Goal: Task Accomplishment & Management: Manage account settings

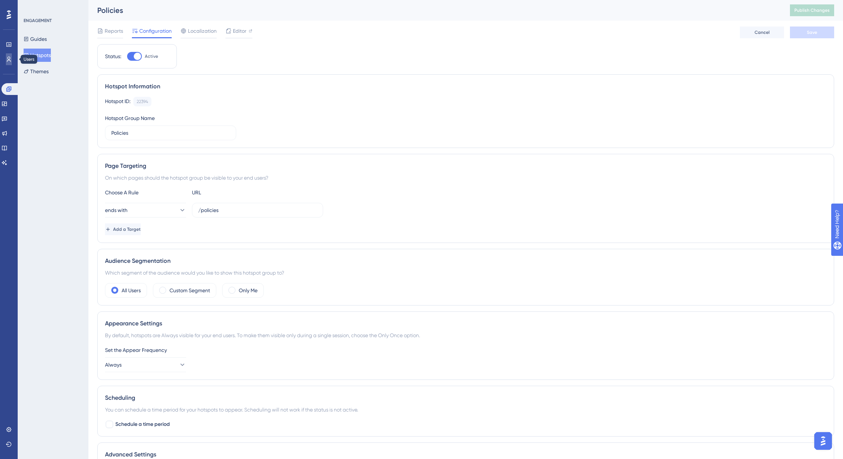
click at [8, 58] on icon at bounding box center [9, 59] width 6 height 6
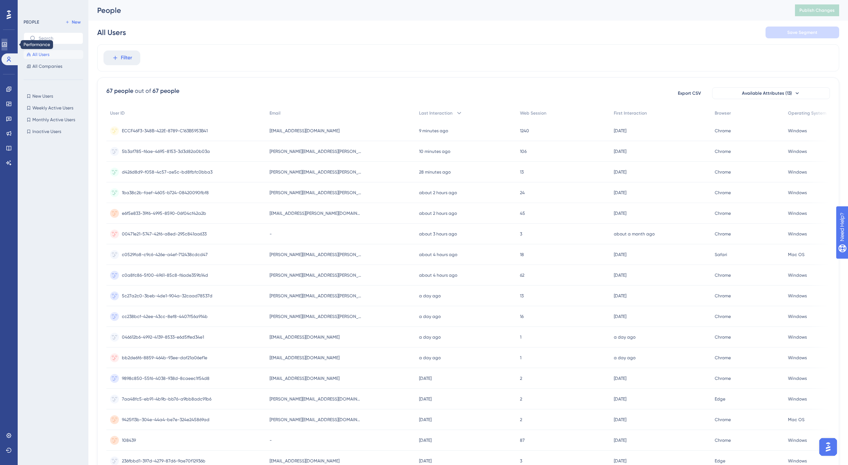
click at [7, 43] on icon at bounding box center [4, 44] width 5 height 4
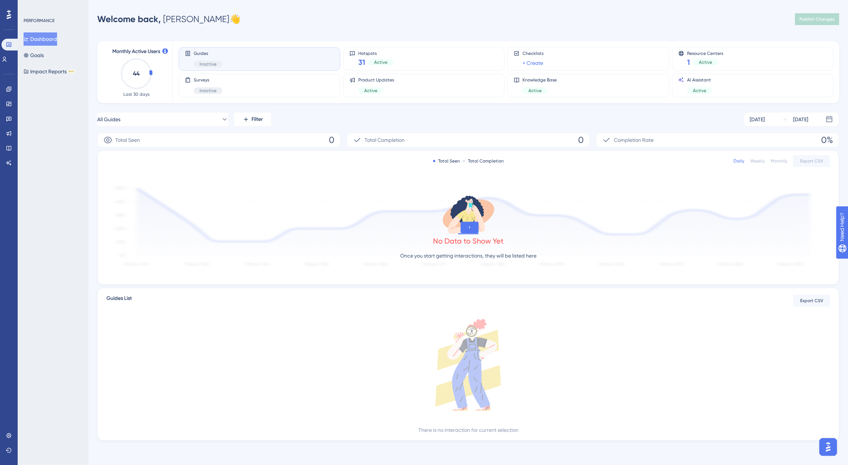
click at [47, 39] on button "Dashboard" at bounding box center [41, 38] width 34 height 13
click at [7, 56] on icon at bounding box center [4, 59] width 6 height 6
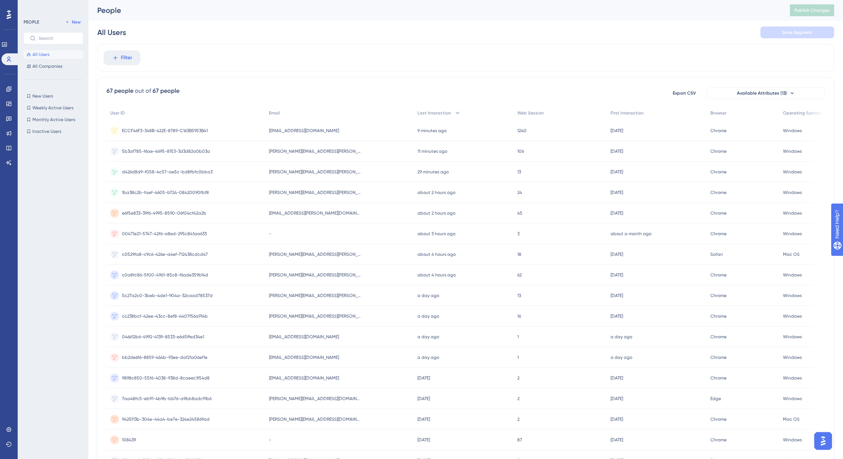
click at [246, 171] on div "d426d8d9-f058-4c57-ae5c-bd8fbfc0bba3 d426d8d9-f058-4c57-ae5c-bd8fbfc0bba3" at bounding box center [185, 172] width 159 height 21
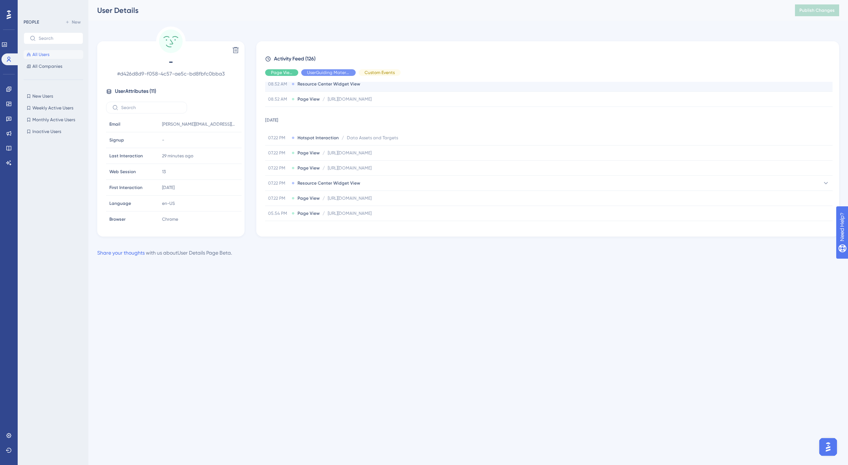
scroll to position [257, 0]
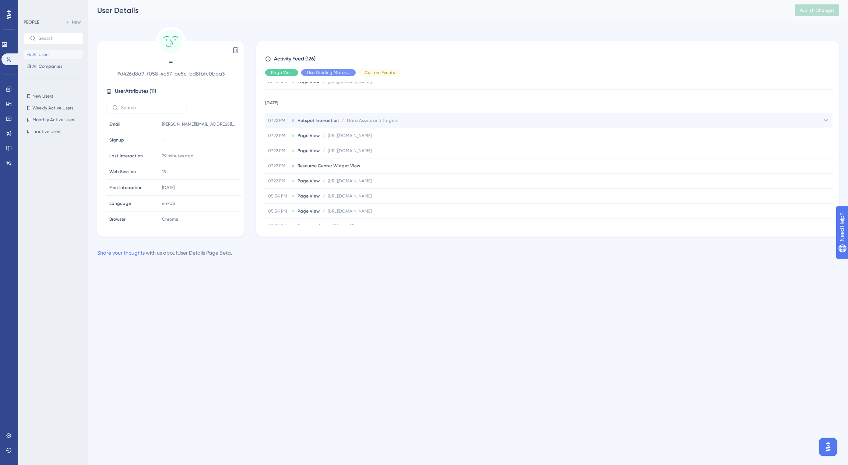
click at [327, 122] on span "Hotspot Interaction" at bounding box center [318, 120] width 41 height 6
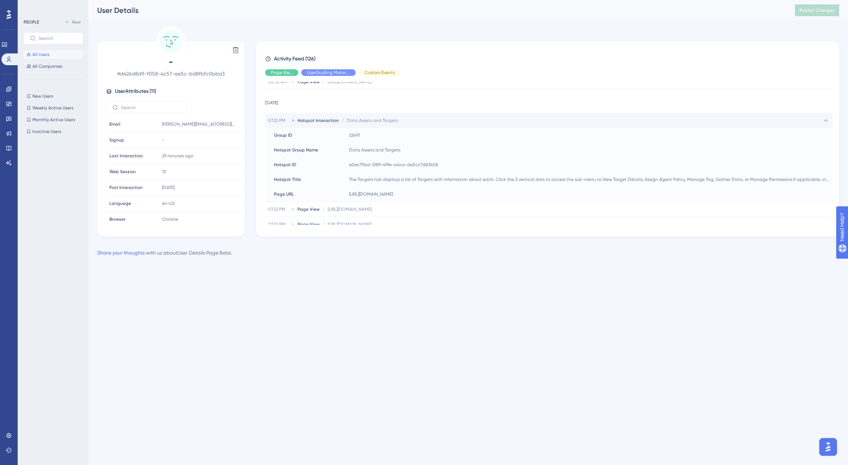
click at [296, 120] on div "07.22 PM Hotspot Interaction / Data Assets and Targets Data Assets and Targets" at bounding box center [333, 120] width 130 height 6
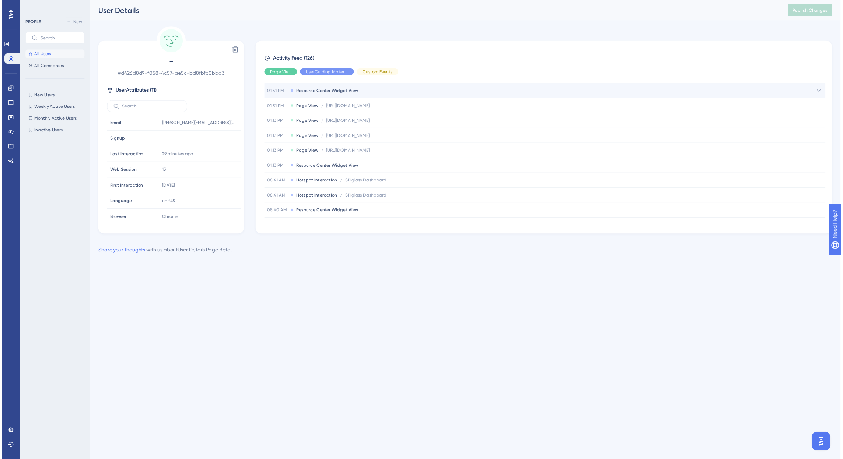
scroll to position [552, 0]
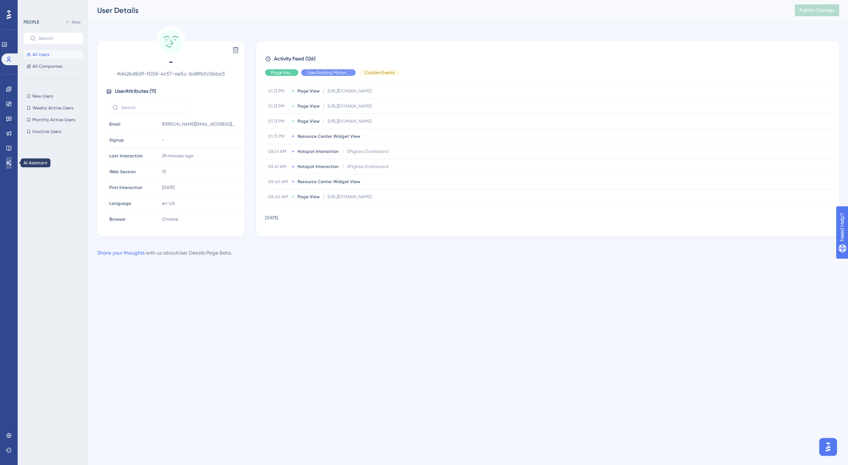
click at [10, 165] on icon at bounding box center [9, 163] width 6 height 6
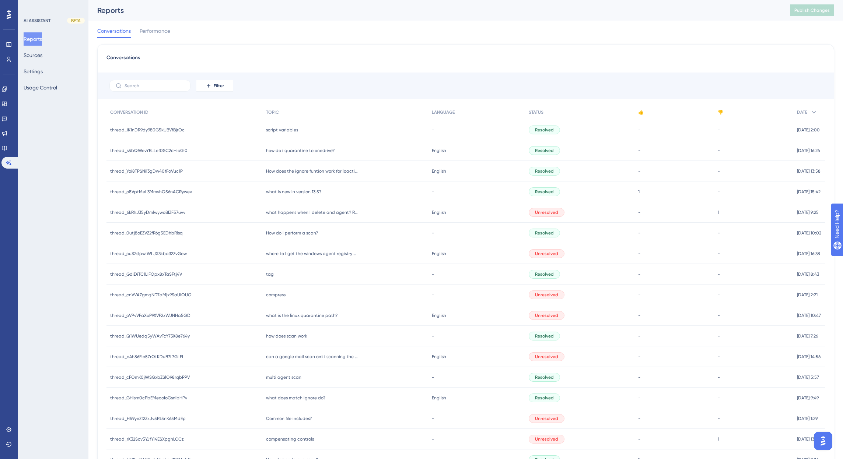
click at [322, 130] on div "script variables script variables" at bounding box center [345, 130] width 166 height 21
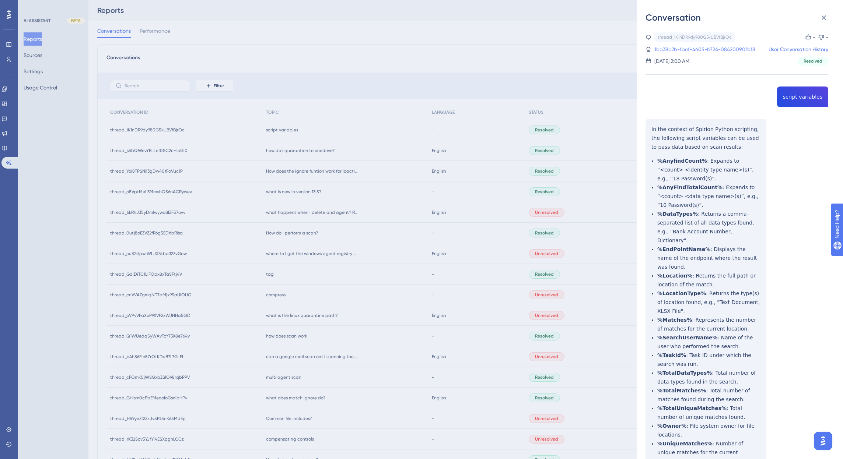
click at [726, 48] on link "1ba38c2b-faef-4605-b724-08420090fbf8" at bounding box center [704, 49] width 101 height 9
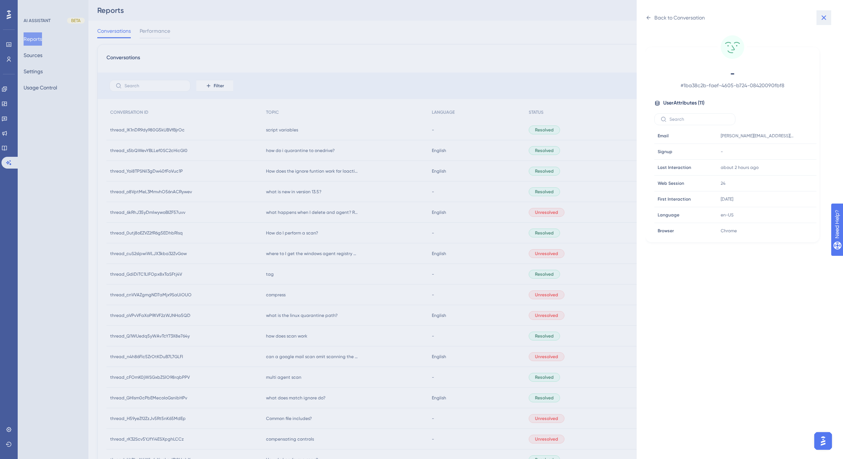
click at [824, 17] on icon at bounding box center [823, 17] width 5 height 5
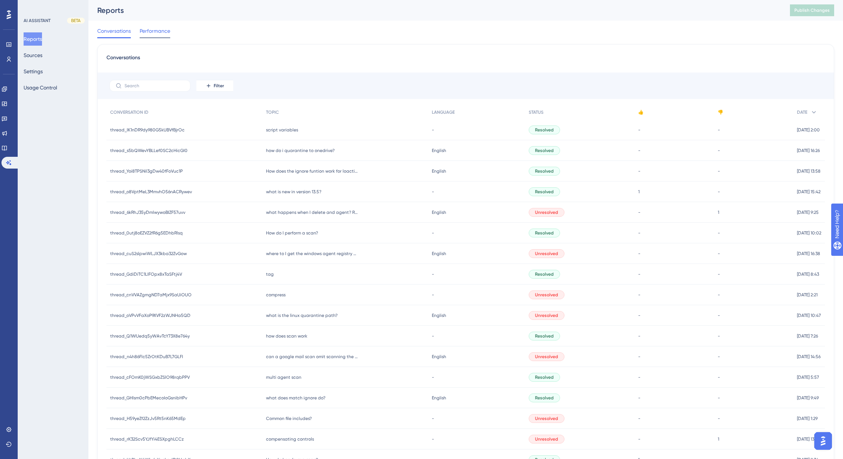
click at [154, 33] on span "Performance" at bounding box center [155, 31] width 31 height 9
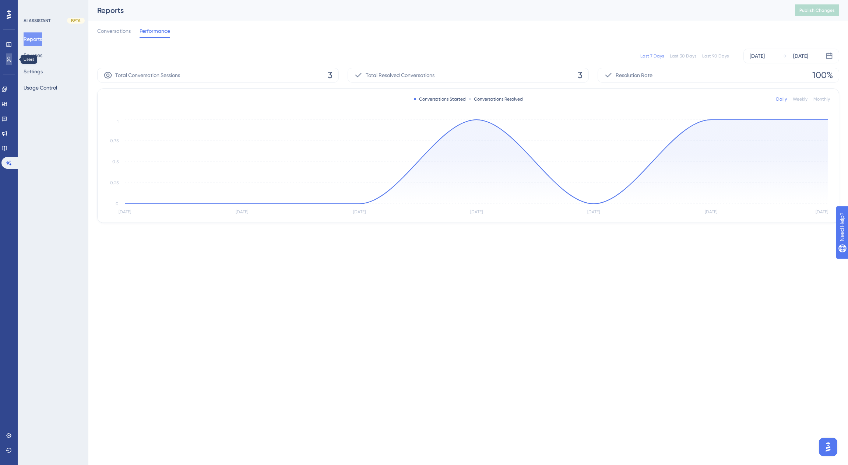
click at [6, 59] on link at bounding box center [9, 59] width 6 height 12
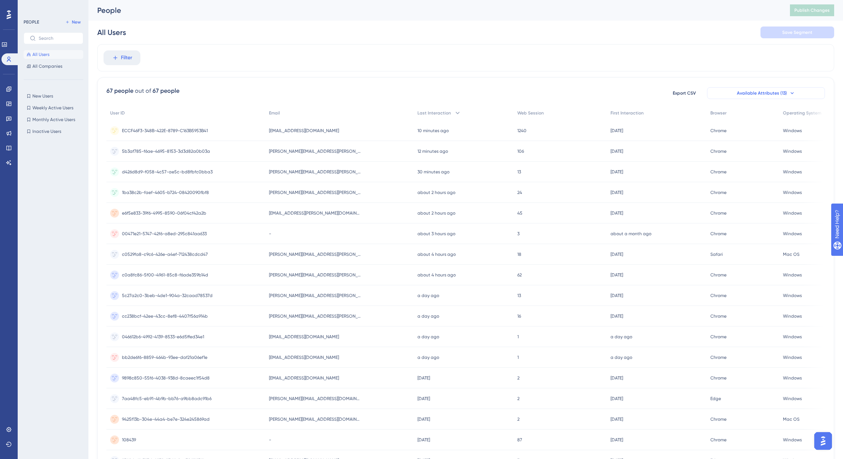
click at [774, 96] on button "Available Attributes (13)" at bounding box center [766, 93] width 118 height 12
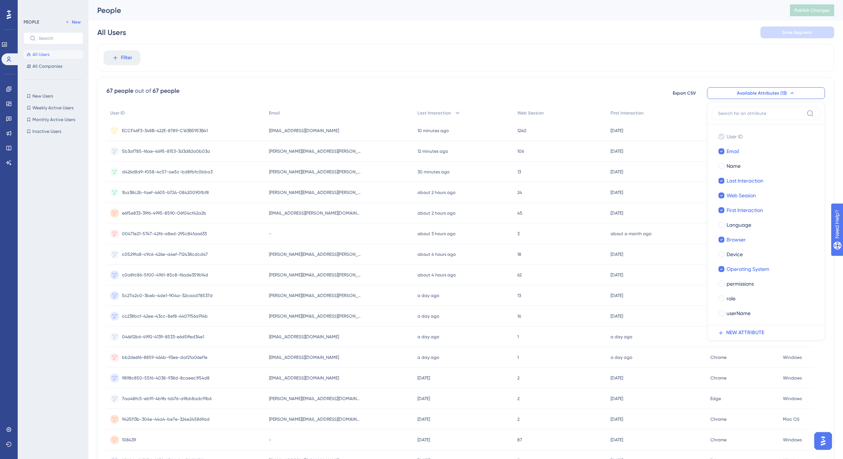
click at [661, 63] on div "Filter" at bounding box center [465, 57] width 737 height 27
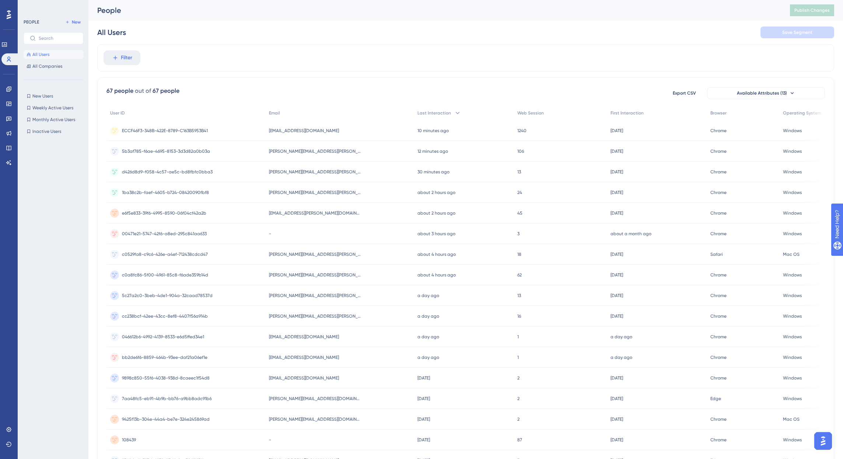
click at [562, 51] on div "Filter" at bounding box center [465, 57] width 737 height 27
click at [339, 337] on span "noah.patel8162002375@mailinator.com" at bounding box center [304, 337] width 70 height 6
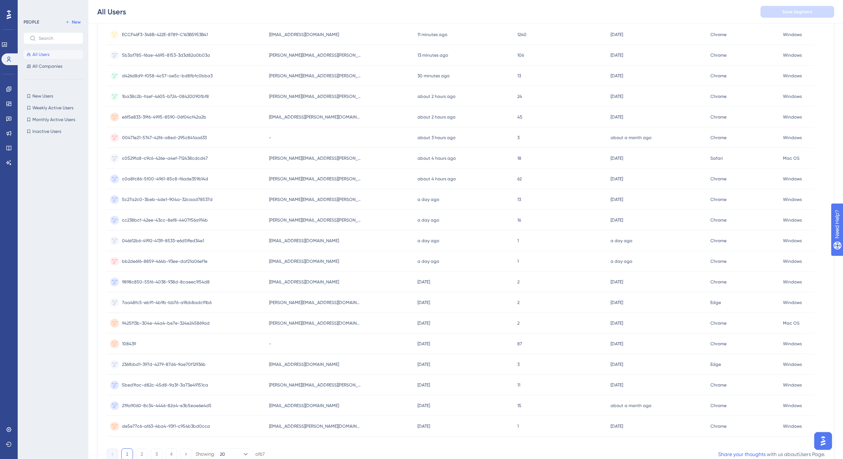
scroll to position [110, 0]
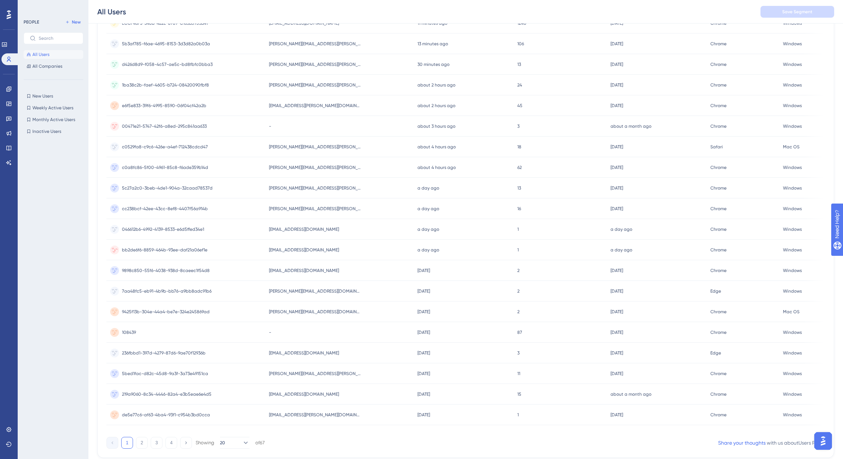
click at [327, 252] on span "emma.patel5620249430@mailinator.com" at bounding box center [304, 250] width 70 height 6
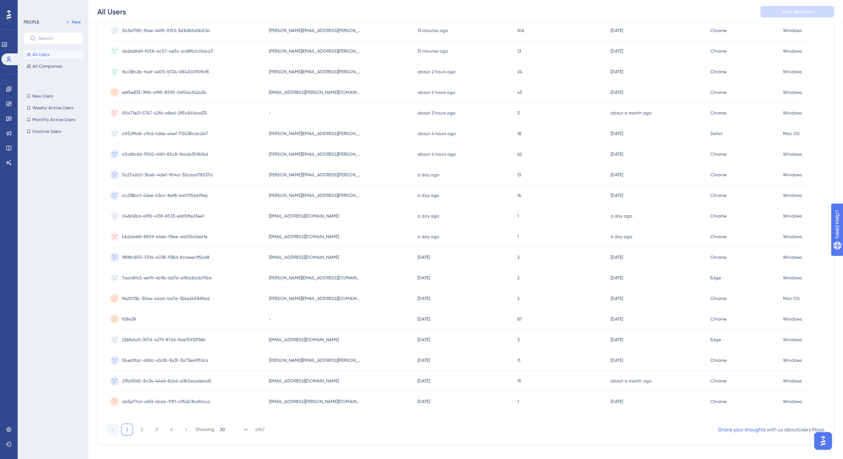
scroll to position [136, 0]
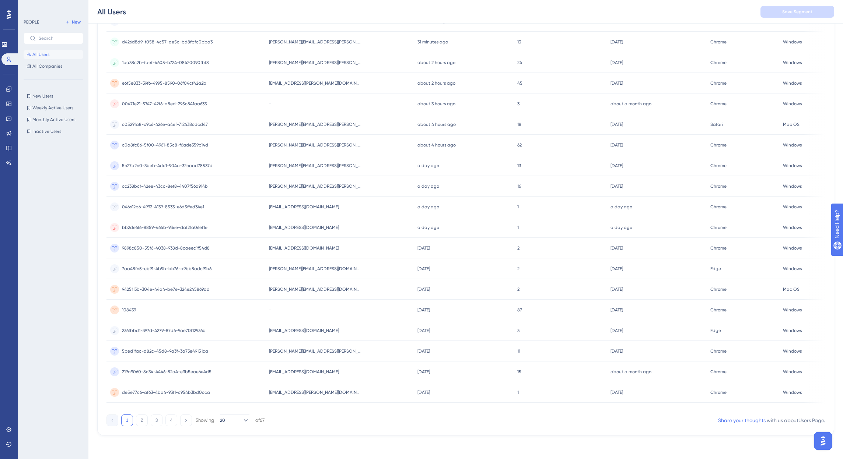
click at [322, 267] on span "Ravi.Sharma@spirion.com" at bounding box center [315, 269] width 92 height 6
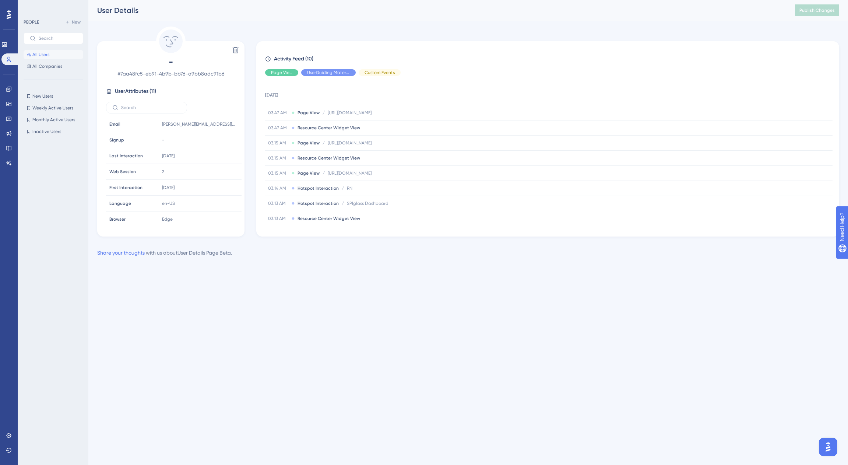
drag, startPoint x: 322, startPoint y: 267, endPoint x: 305, endPoint y: 262, distance: 17.6
click at [305, 262] on div "Performance Users Engagement Widgets Feedback Product Updates Knowledge Base AI…" at bounding box center [468, 134] width 760 height 269
drag, startPoint x: 417, startPoint y: 34, endPoint x: 469, endPoint y: 62, distance: 59.2
click at [402, 35] on div "Delete - # 7aa48fc5-eb91-4b9b-bb76-a9bb8adc91b6 User Attributes ( 11 ) Email Em…" at bounding box center [468, 132] width 742 height 210
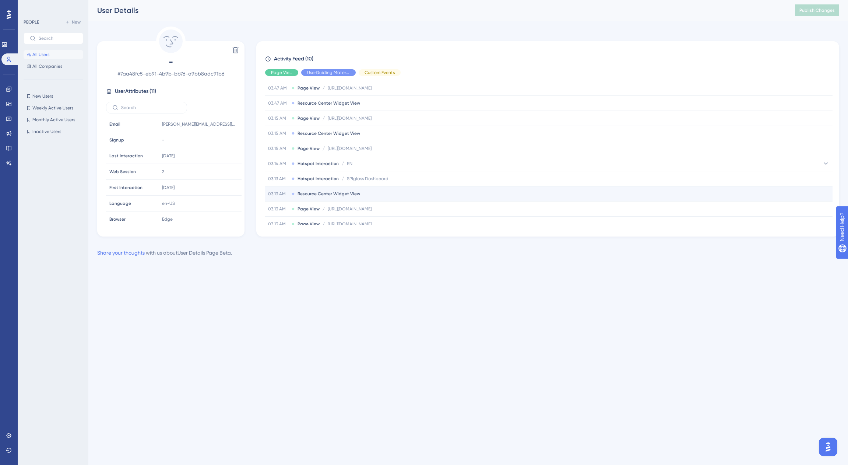
scroll to position [49, 0]
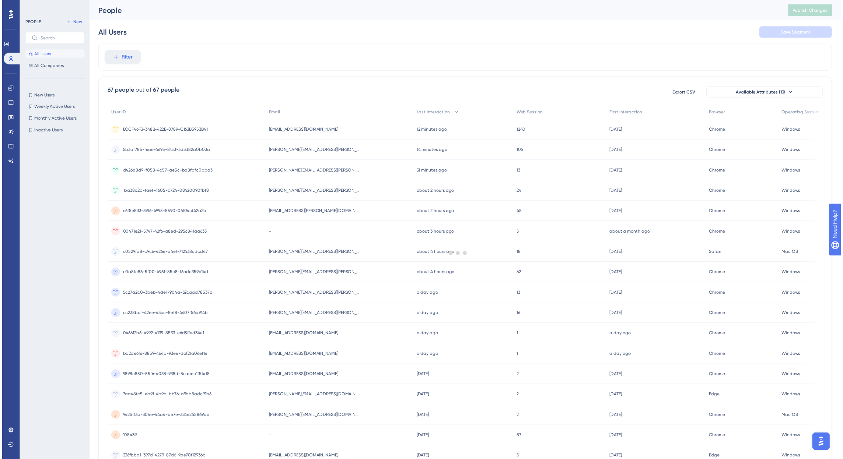
scroll to position [130, 0]
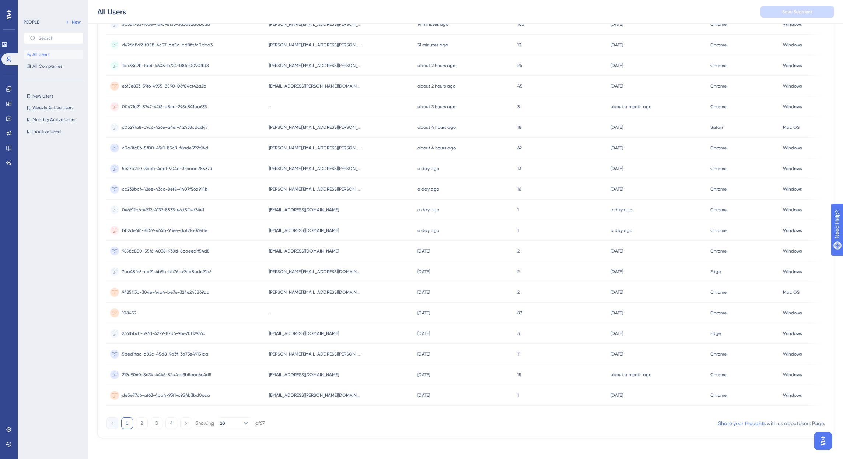
click at [333, 208] on span "noah.patel8162002375@mailinator.com" at bounding box center [304, 210] width 70 height 6
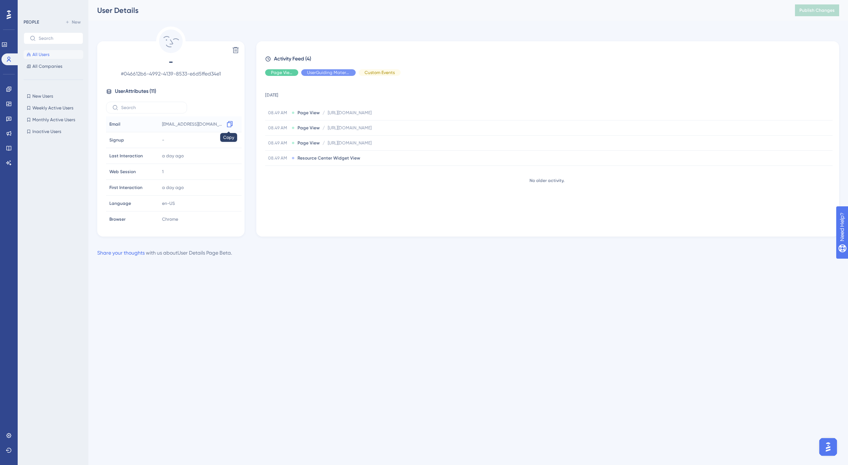
click at [227, 124] on icon at bounding box center [229, 123] width 7 height 7
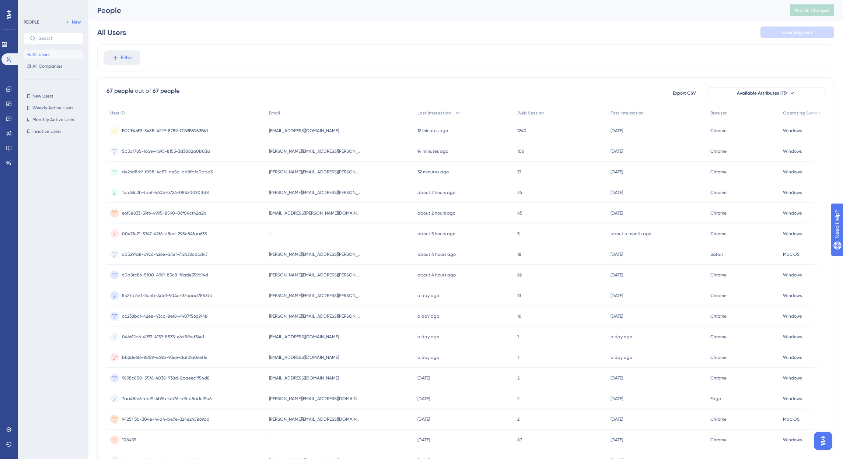
click at [320, 357] on span "emma.patel5620249430@mailinator.com" at bounding box center [304, 358] width 70 height 6
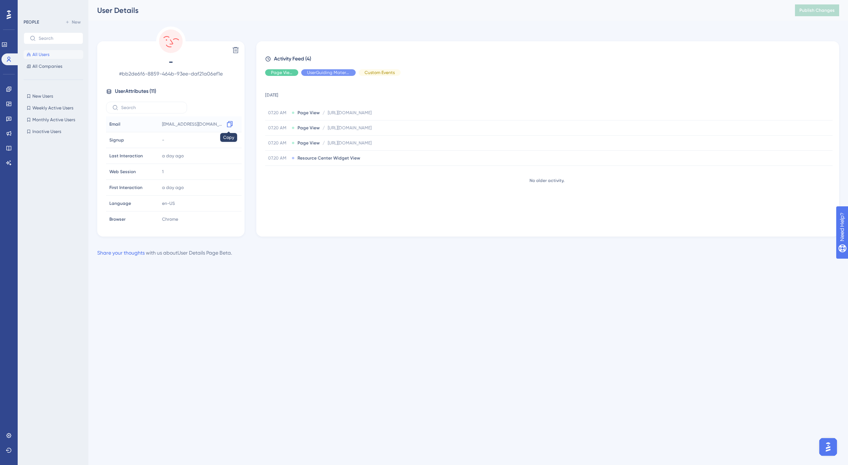
click at [230, 122] on icon at bounding box center [229, 123] width 7 height 7
drag, startPoint x: 430, startPoint y: 273, endPoint x: 301, endPoint y: 237, distance: 134.5
click at [301, 237] on div "Delete - # bb2de6f6-8859-464b-93ee-daf21a06ef1e User Attributes ( 11 ) Email Em…" at bounding box center [468, 142] width 742 height 231
click at [228, 201] on icon at bounding box center [229, 200] width 7 height 7
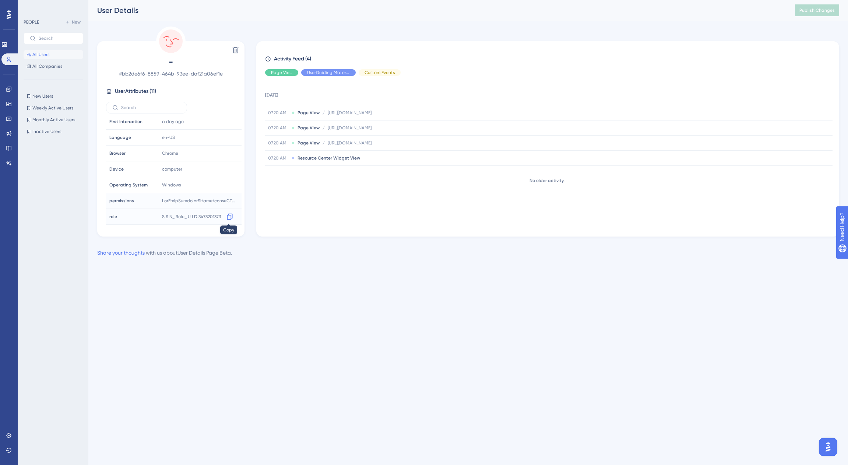
click at [230, 216] on icon at bounding box center [230, 217] width 6 height 6
drag, startPoint x: 360, startPoint y: 282, endPoint x: 356, endPoint y: 280, distance: 4.3
click at [360, 0] on html "Performance Users Engagement Widgets Feedback Product Updates Knowledge Base AI…" at bounding box center [424, 0] width 848 height 0
drag, startPoint x: 298, startPoint y: 280, endPoint x: 387, endPoint y: 33, distance: 261.9
click at [387, 33] on div "Delete - # bb2de6f6-8859-464b-93ee-daf21a06ef1e User Attributes ( 11 ) Email Em…" at bounding box center [468, 132] width 742 height 210
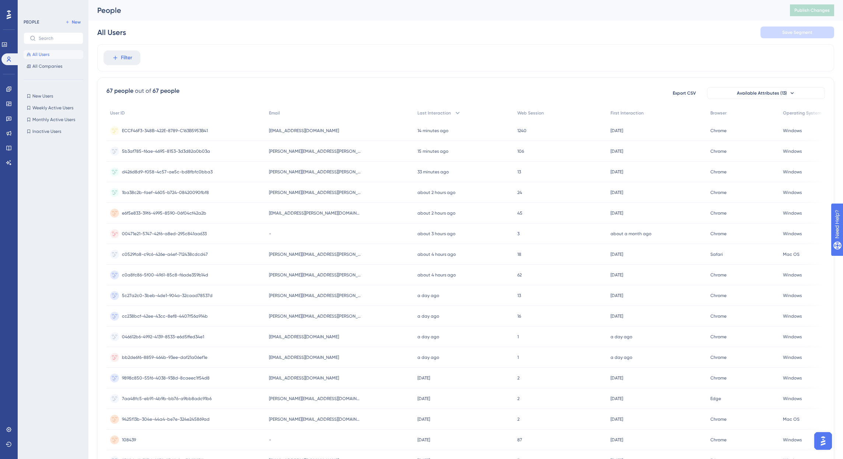
click at [176, 234] on span "00471e21-5747-42f6-a8ed-295c841aa633" at bounding box center [164, 234] width 85 height 6
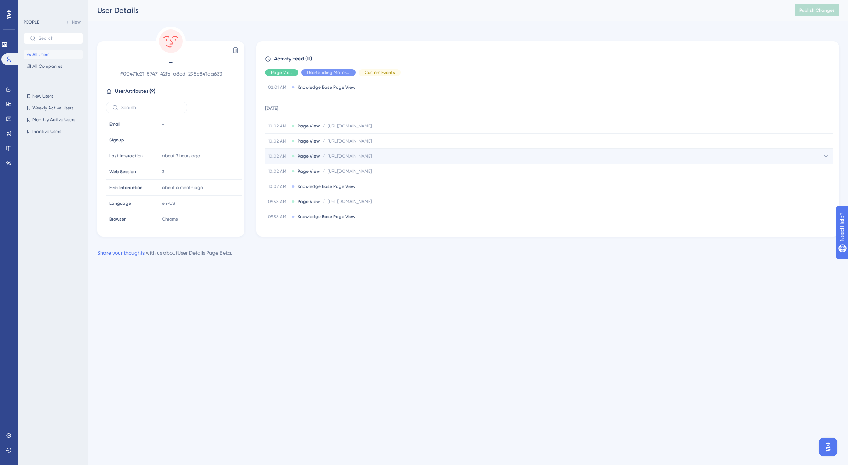
scroll to position [112, 0]
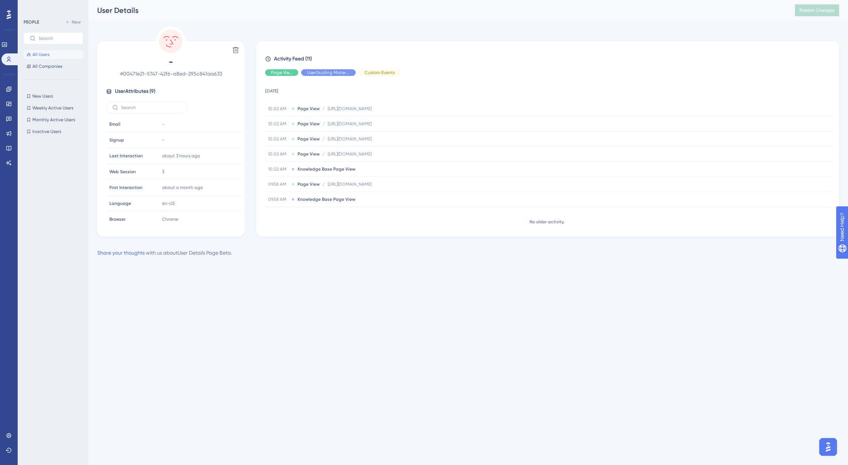
drag, startPoint x: 356, startPoint y: 255, endPoint x: 340, endPoint y: 259, distance: 16.8
click at [340, 260] on div "Performance Users Engagement Widgets Feedback Product Updates Knowledge Base AI…" at bounding box center [468, 134] width 760 height 269
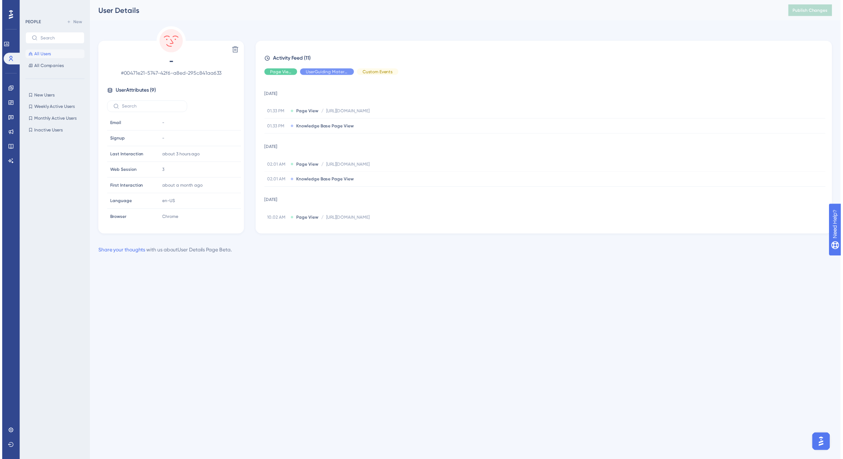
scroll to position [0, 0]
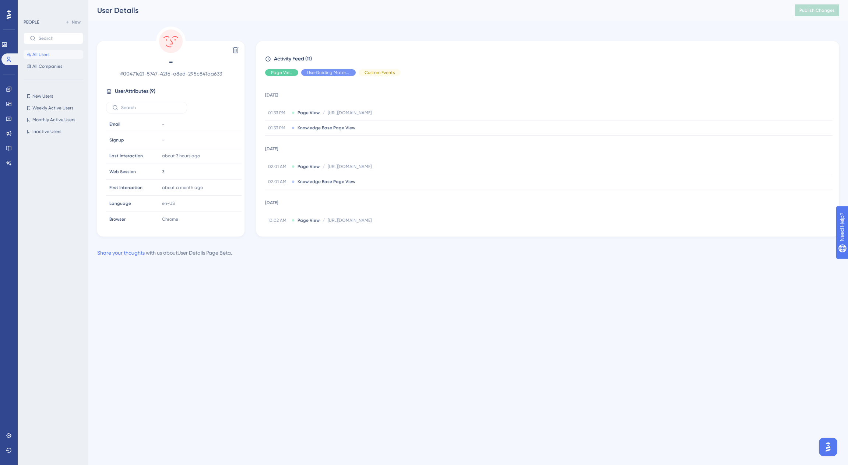
drag, startPoint x: 348, startPoint y: 267, endPoint x: 325, endPoint y: 252, distance: 27.5
click at [332, 268] on div "Performance Users Engagement Widgets Feedback Product Updates Knowledge Base AI…" at bounding box center [468, 134] width 760 height 269
click at [372, 113] on span "https://spirion-kgsy.help.userguiding.com/en/articles/13916" at bounding box center [350, 113] width 44 height 6
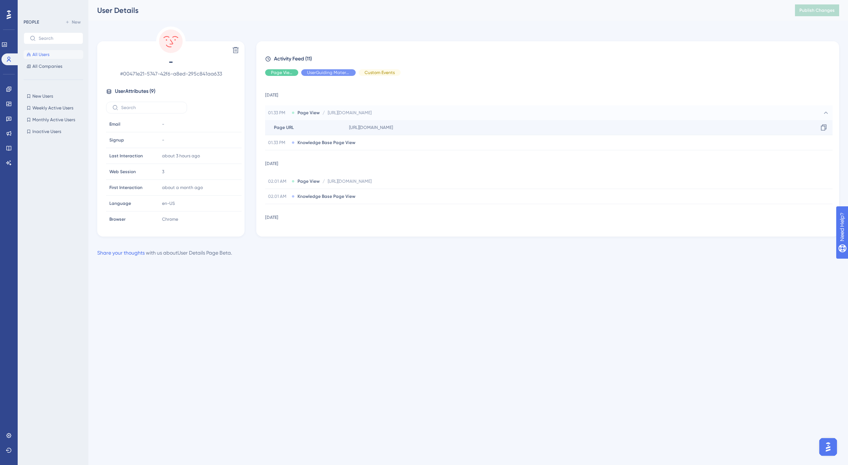
click at [393, 127] on span "https://spirion-kgsy.help.userguiding.com/en/articles/13916" at bounding box center [371, 127] width 44 height 6
drag, startPoint x: 822, startPoint y: 129, endPoint x: 815, endPoint y: 115, distance: 15.0
click at [822, 129] on icon at bounding box center [823, 127] width 7 height 7
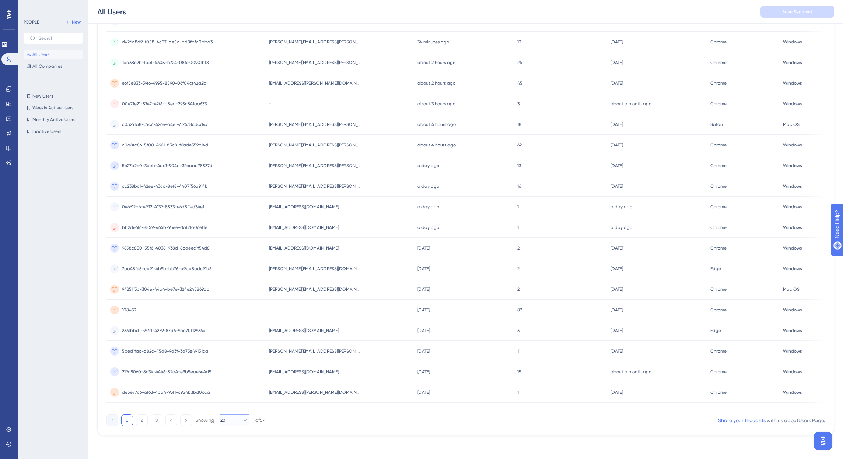
click at [227, 425] on button "20" at bounding box center [234, 421] width 29 height 12
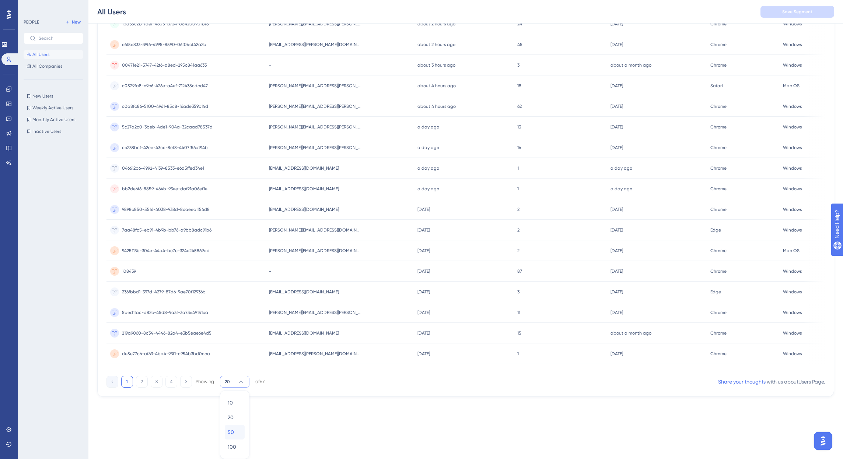
click at [235, 432] on div "50 50" at bounding box center [235, 432] width 14 height 15
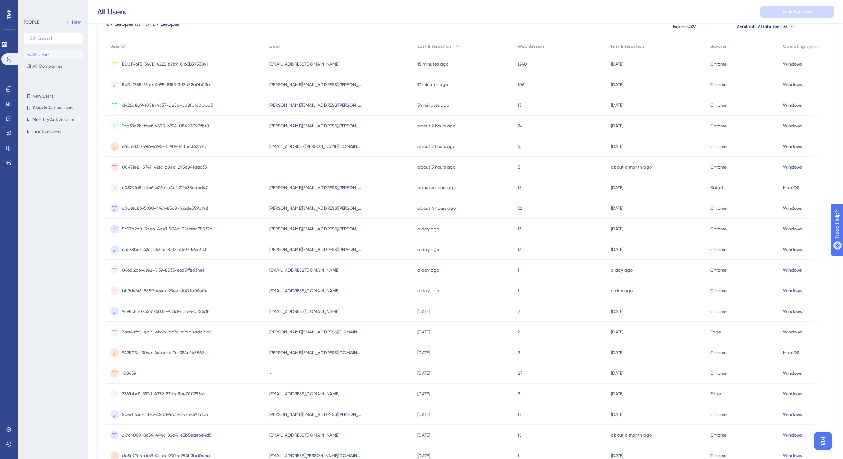
scroll to position [64, 0]
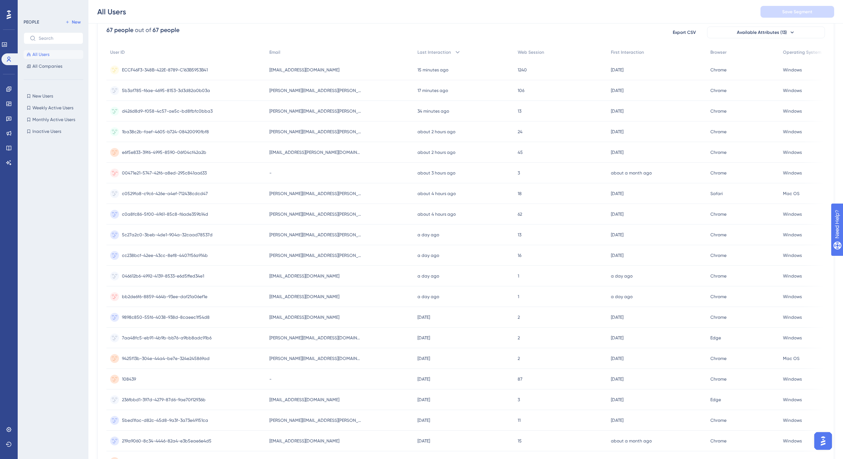
click at [185, 172] on span "00471e21-5747-42f6-a8ed-295c841aa633" at bounding box center [164, 173] width 85 height 6
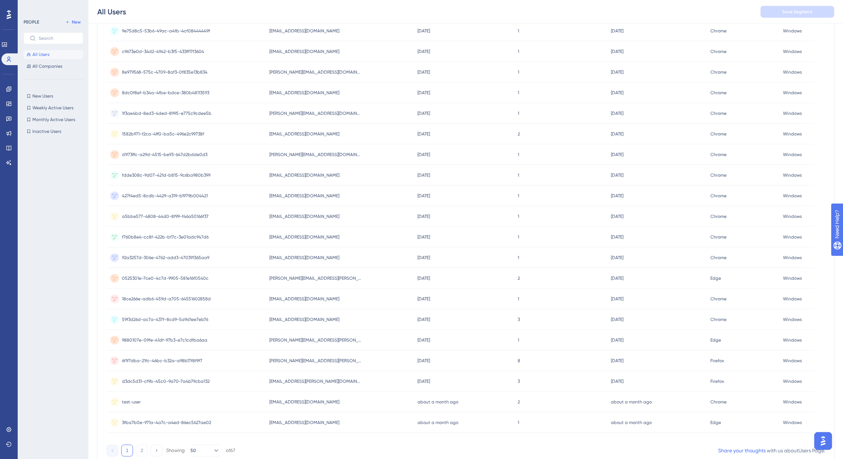
scroll to position [754, 0]
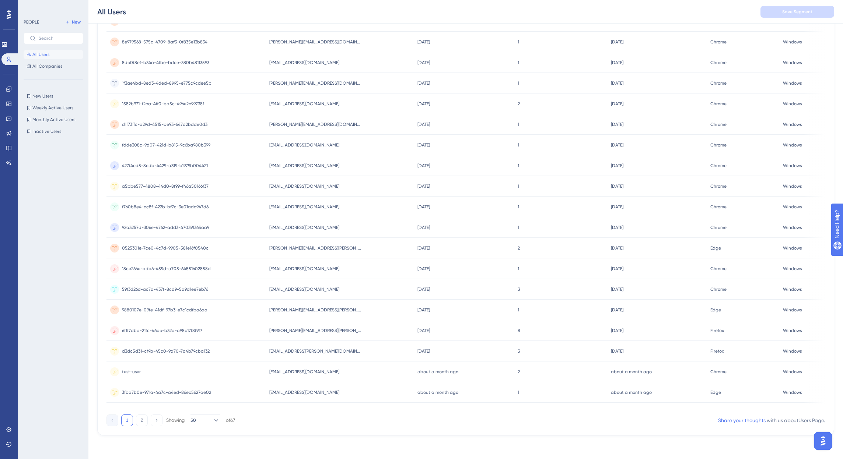
click at [246, 390] on div "3fba7b0e-971a-4a7c-a4ed-86ec5627ae02 3fba7b0e-971a-4a7c-a4ed-86ec5627ae02" at bounding box center [185, 392] width 159 height 21
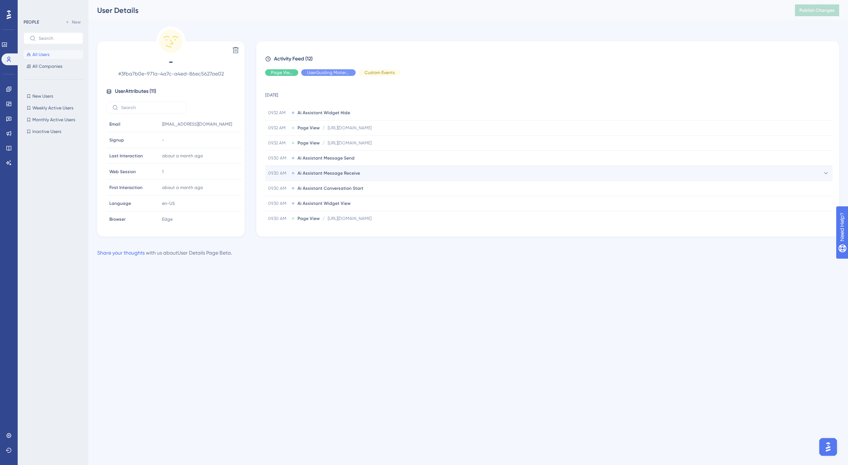
click at [353, 174] on span "Ai Assistant Message Receive" at bounding box center [329, 173] width 63 height 6
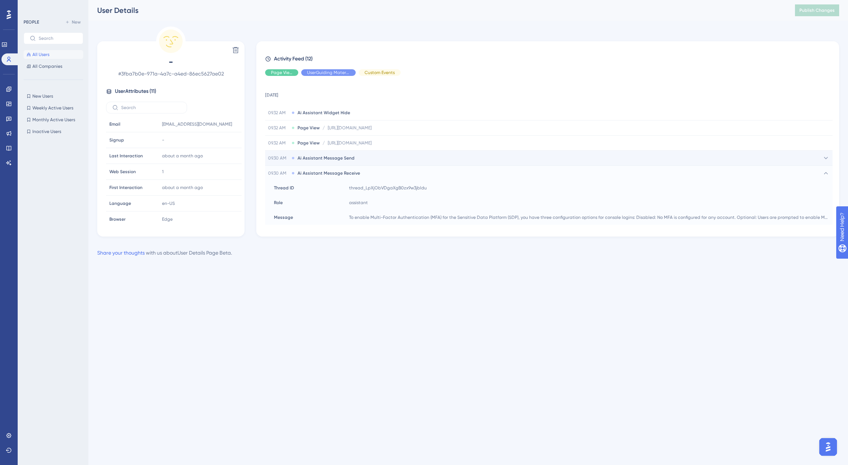
click at [339, 157] on span "Ai Assistant Message Send" at bounding box center [326, 158] width 57 height 6
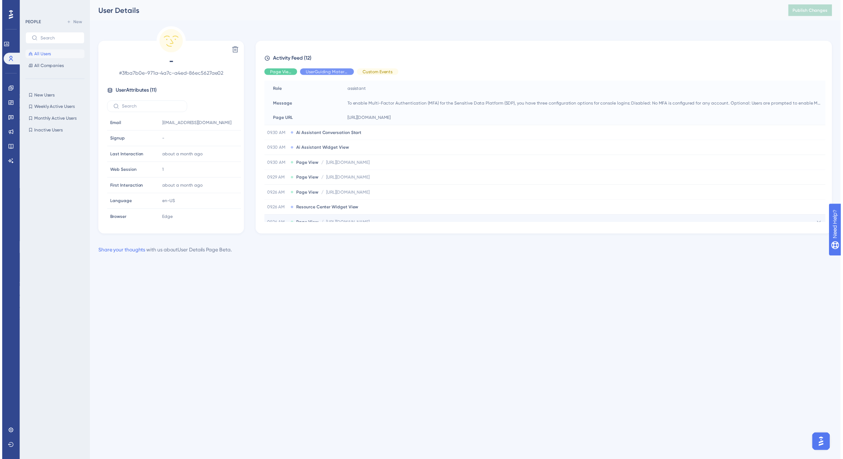
scroll to position [161, 0]
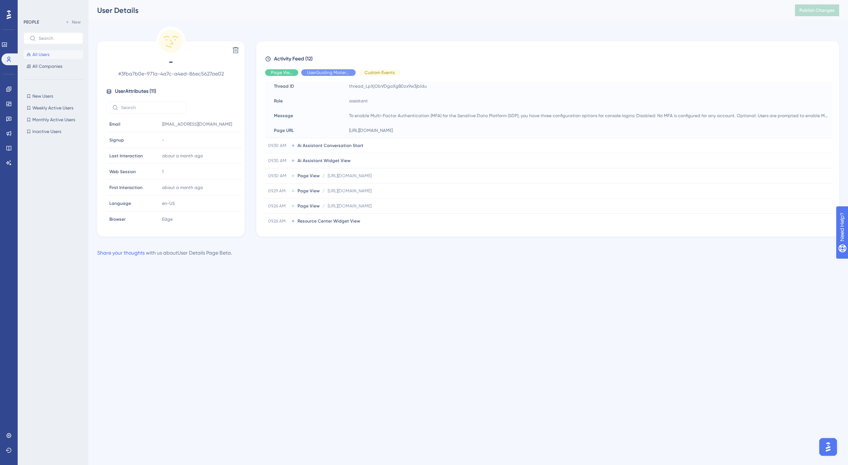
click at [545, 21] on div "Performance Users Engagement Widgets Feedback Product Updates Knowledge Base AI…" at bounding box center [468, 134] width 760 height 269
click at [8, 59] on icon at bounding box center [9, 59] width 4 height 5
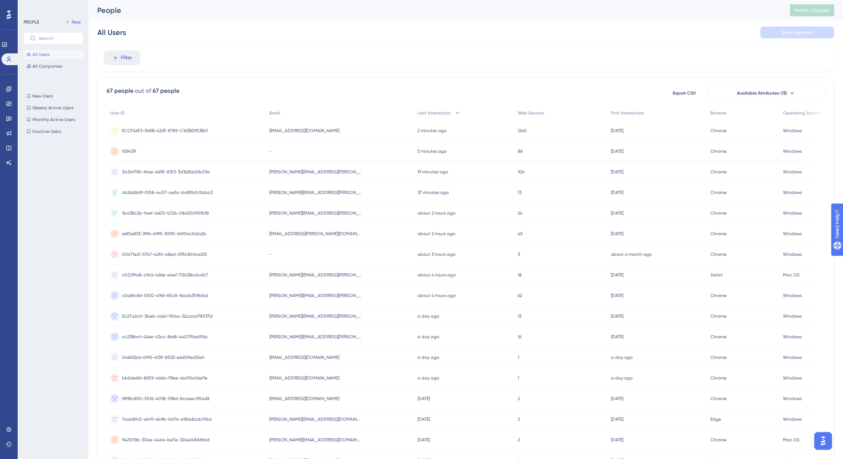
click at [275, 27] on div "All Users Save Segment" at bounding box center [465, 33] width 737 height 24
click at [279, 34] on div "All Users Save Segment" at bounding box center [465, 33] width 737 height 24
click at [7, 45] on icon at bounding box center [4, 45] width 6 height 6
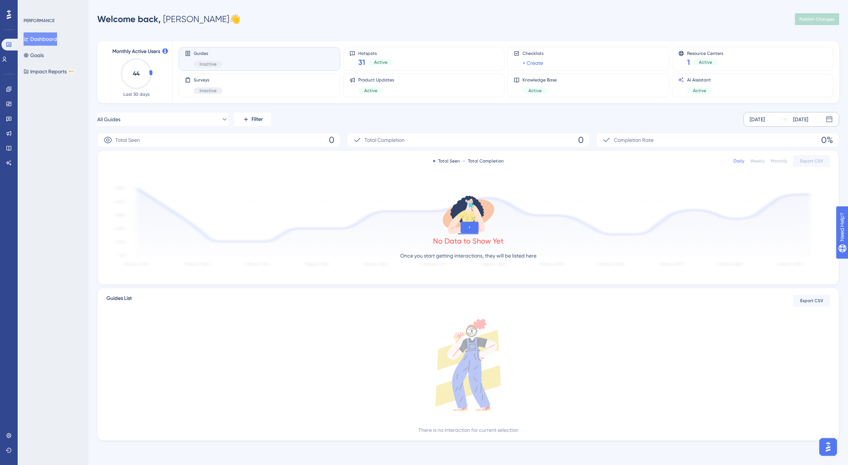
click at [765, 120] on div "Sep 05 2025" at bounding box center [757, 119] width 15 height 9
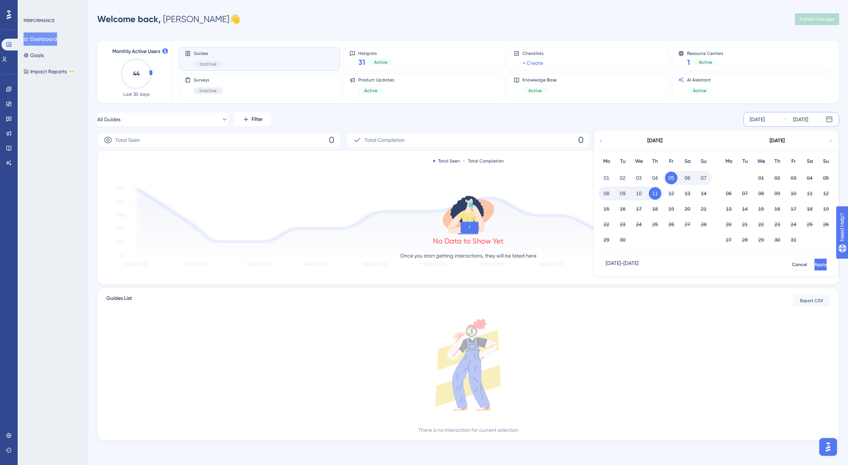
click at [601, 142] on icon at bounding box center [600, 140] width 5 height 7
click at [656, 178] on button "01" at bounding box center [655, 178] width 13 height 13
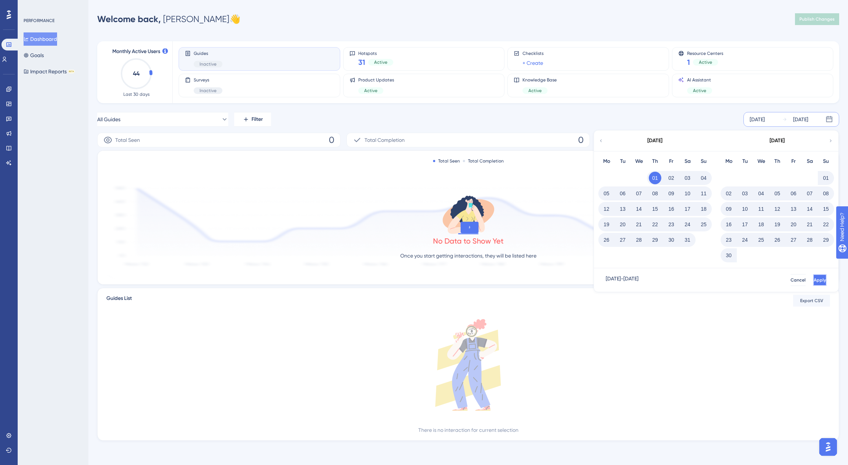
click at [814, 277] on span "Apply" at bounding box center [820, 280] width 12 height 6
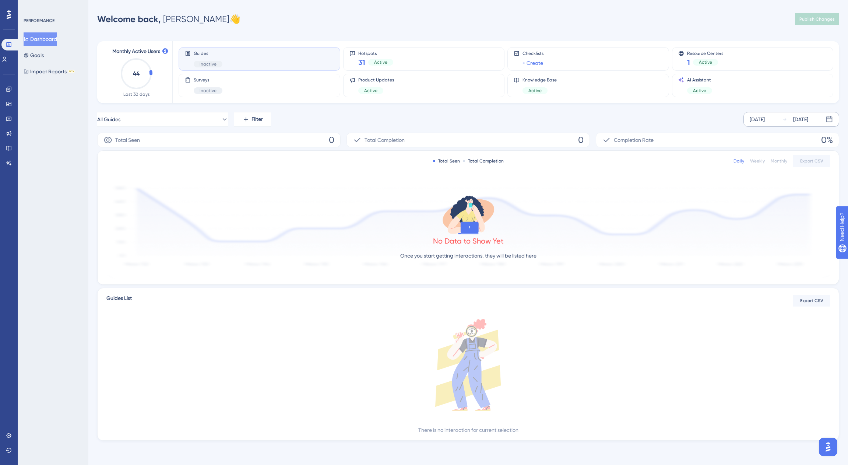
click at [646, 16] on div "Welcome back, Jason 👋 Publish Changes" at bounding box center [468, 19] width 742 height 15
click at [434, 92] on div "Product Updates Active" at bounding box center [424, 85] width 149 height 17
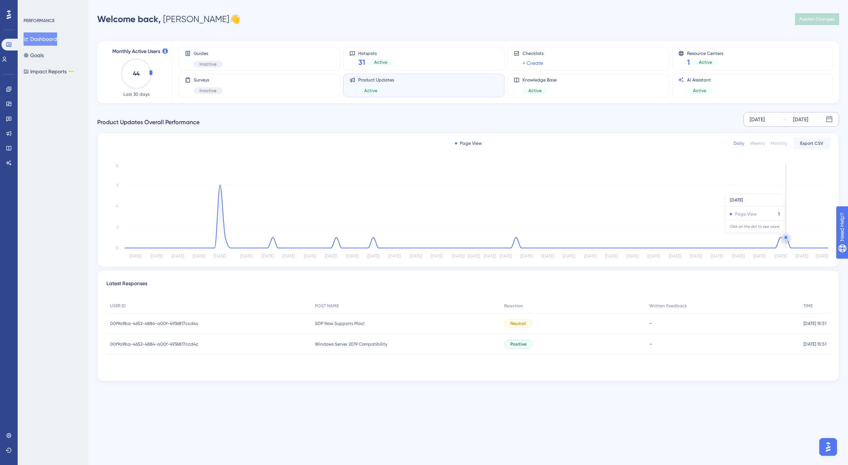
click at [786, 236] on circle at bounding box center [785, 237] width 3 height 3
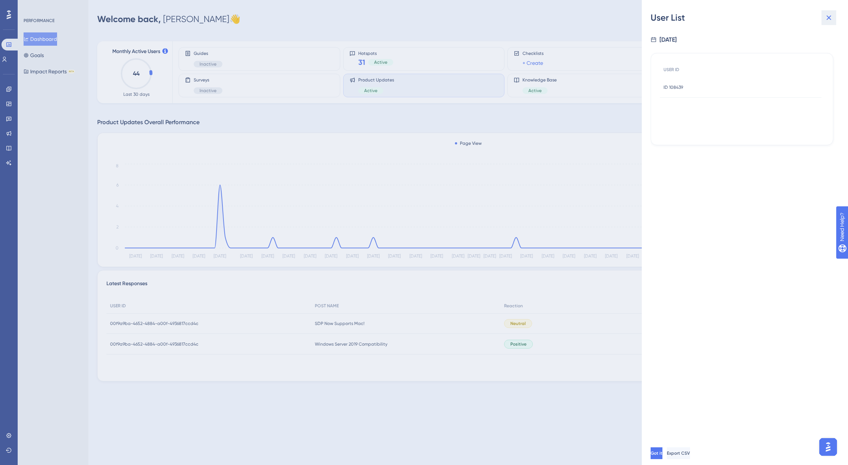
click at [828, 17] on icon at bounding box center [829, 17] width 5 height 5
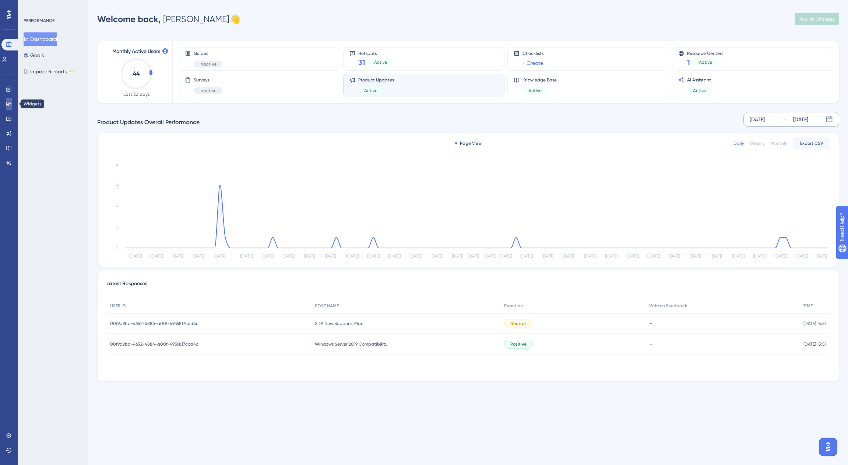
click at [8, 102] on icon at bounding box center [9, 104] width 6 height 6
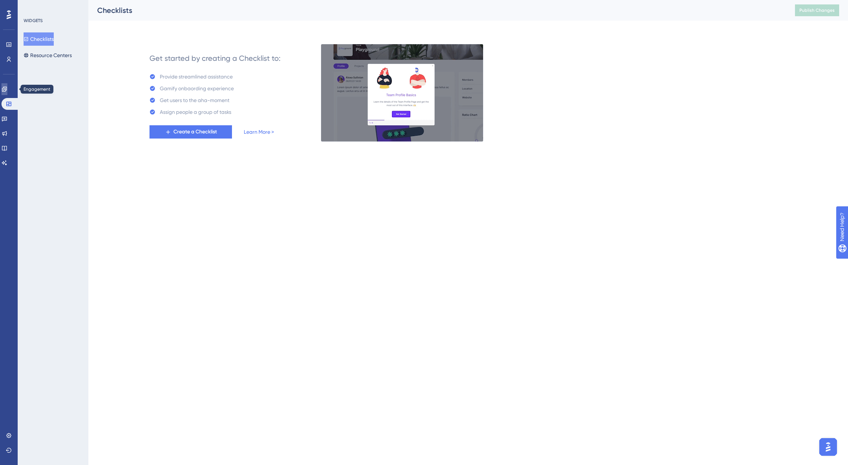
click at [7, 91] on icon at bounding box center [4, 89] width 6 height 6
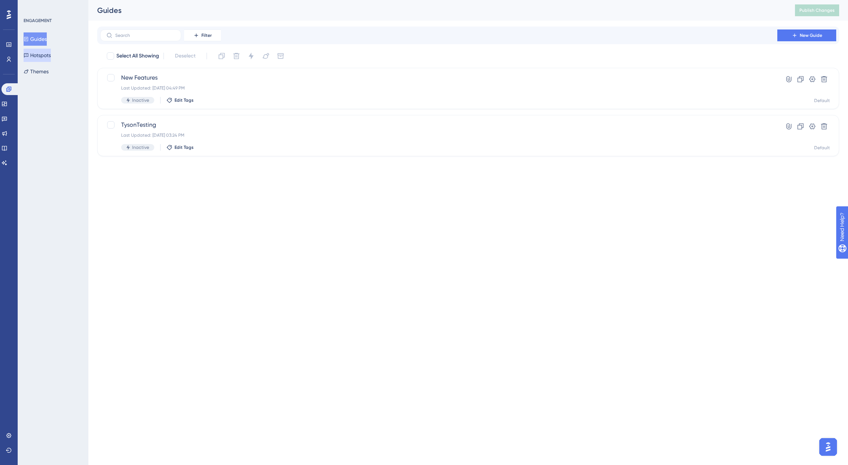
click at [40, 58] on button "Hotspots" at bounding box center [37, 55] width 27 height 13
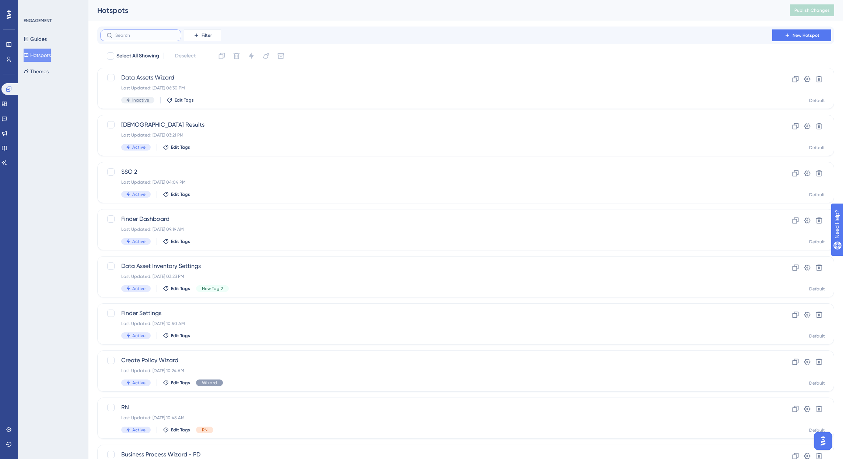
click at [141, 33] on input "text" at bounding box center [145, 35] width 60 height 5
type input "t"
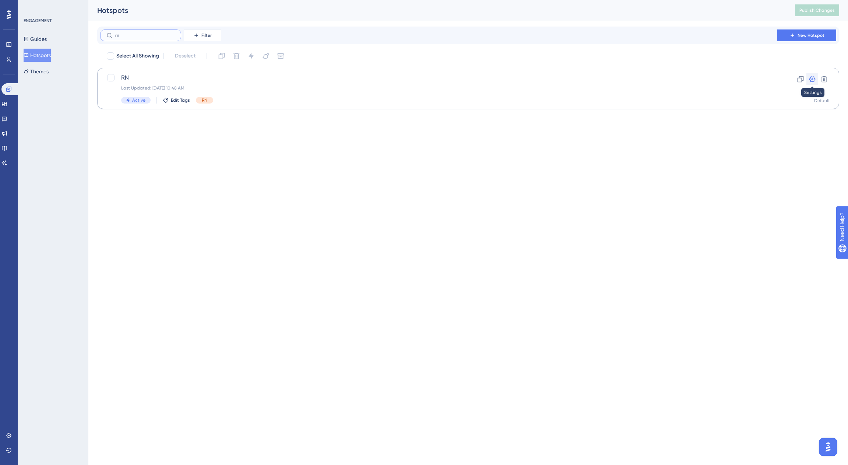
type input "rn"
click at [813, 79] on icon at bounding box center [813, 79] width 6 height 6
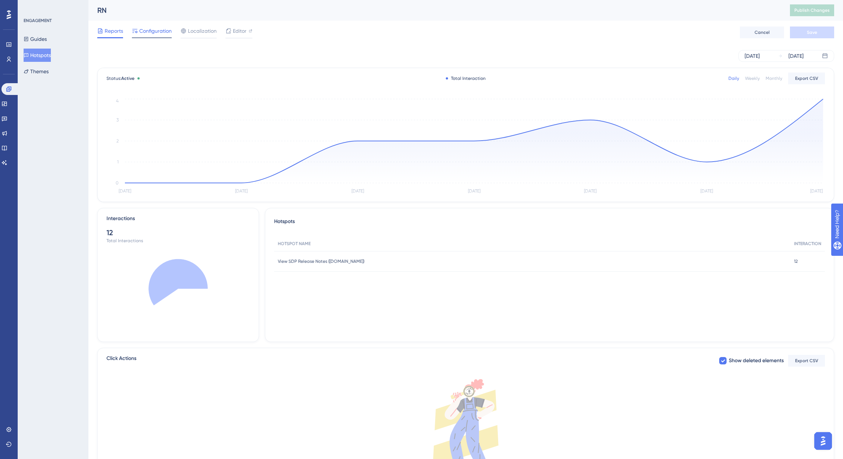
click at [153, 29] on span "Configuration" at bounding box center [155, 31] width 32 height 9
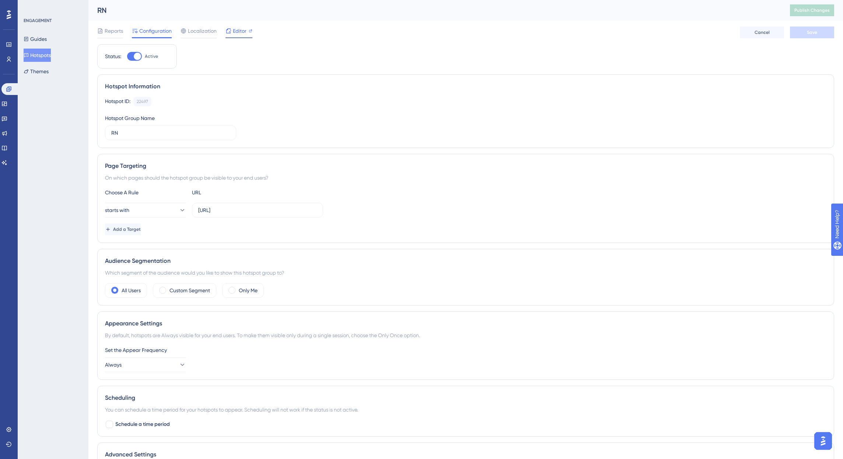
click at [235, 32] on span "Editor" at bounding box center [240, 31] width 14 height 9
click at [817, 10] on span "Publish Changes" at bounding box center [811, 10] width 35 height 6
